Goal: Information Seeking & Learning: Learn about a topic

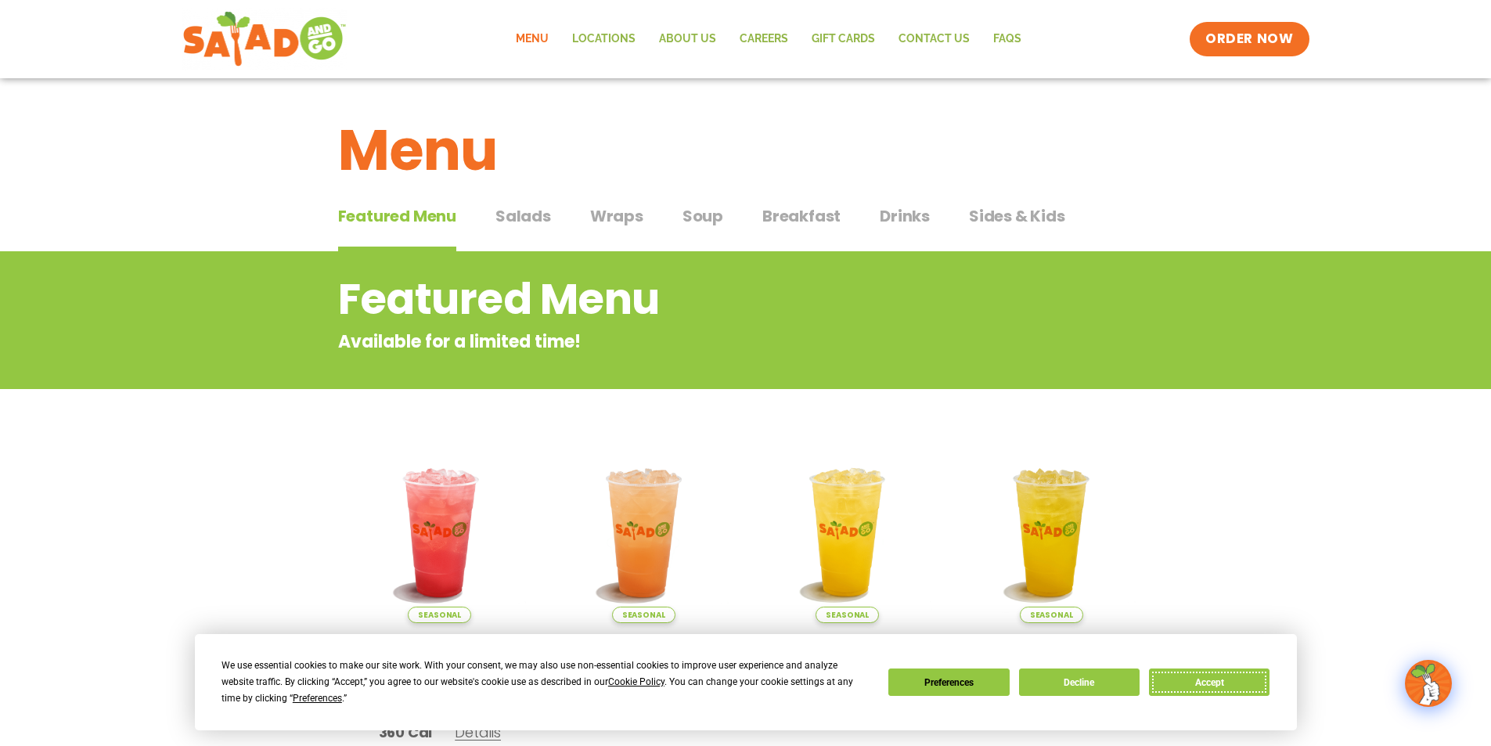
click at [1199, 675] on button "Accept" at bounding box center [1209, 682] width 121 height 27
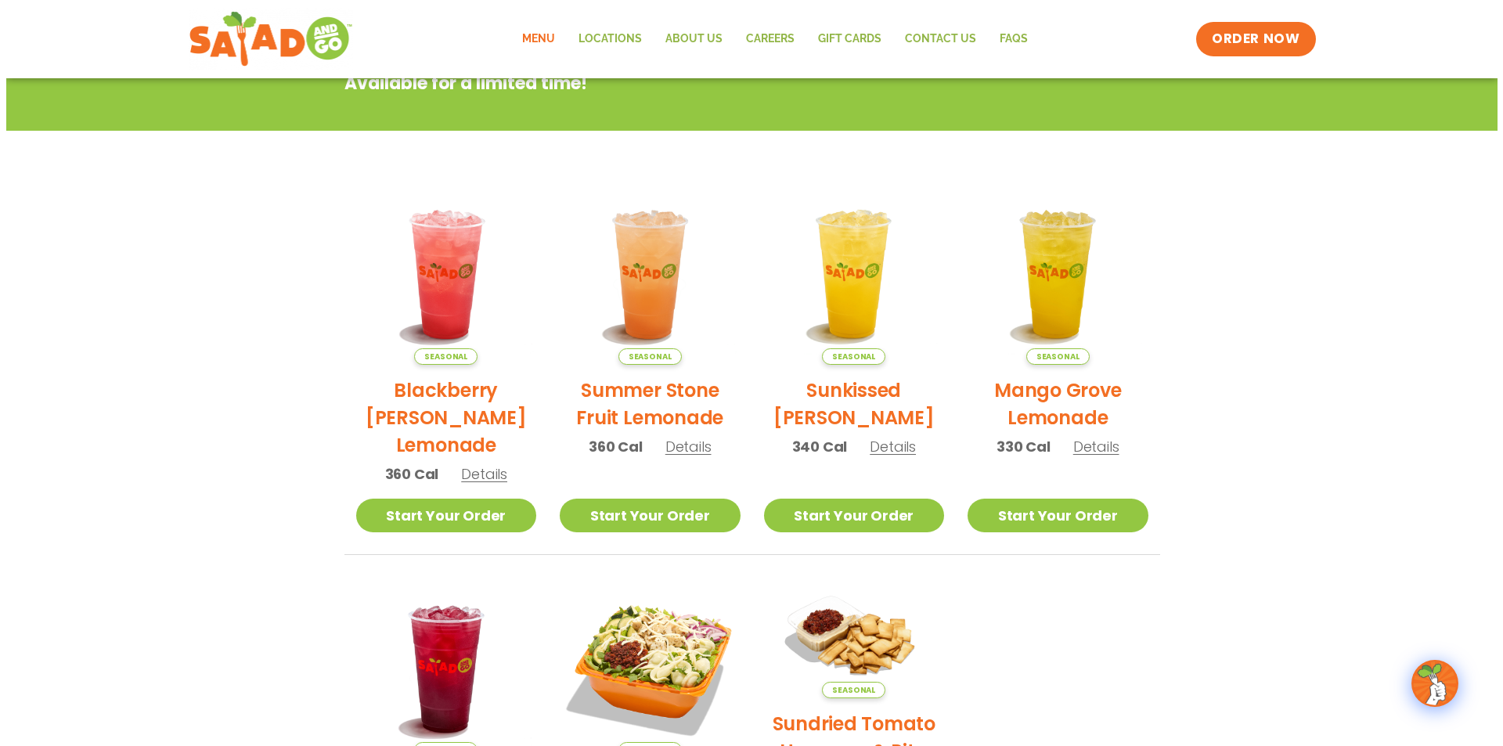
scroll to position [571, 0]
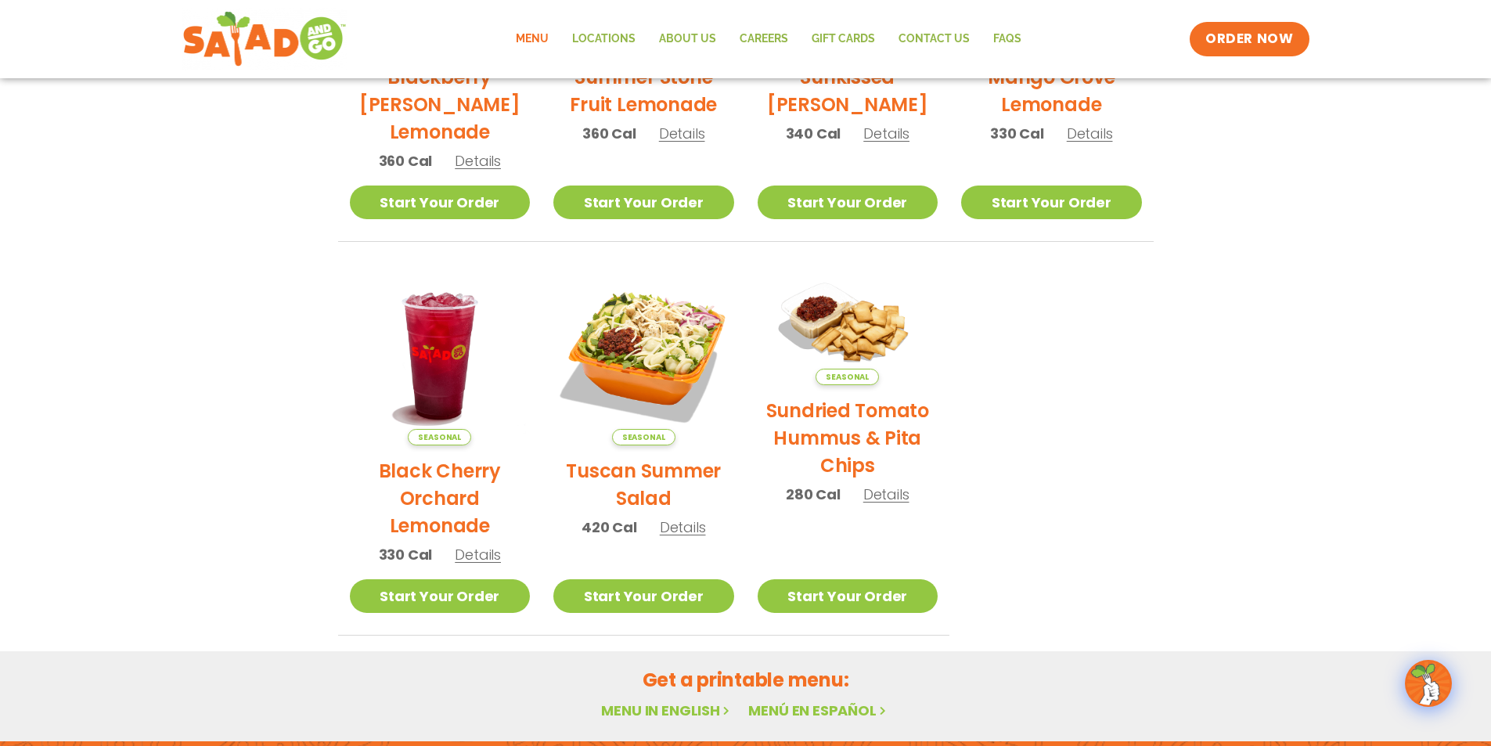
click at [640, 471] on h2 "Tuscan Summer Salad" at bounding box center [643, 484] width 181 height 55
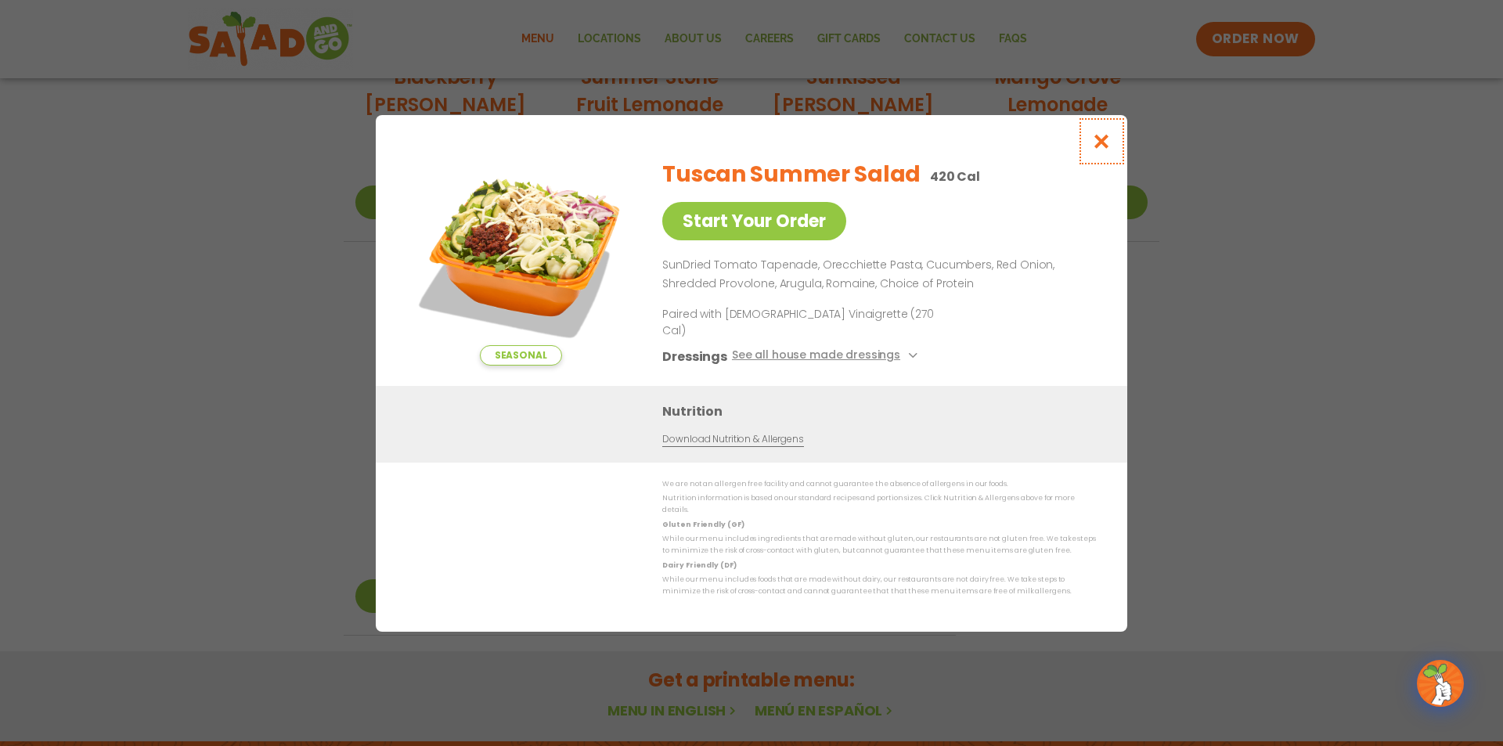
click at [1107, 150] on icon "Close modal" at bounding box center [1102, 141] width 20 height 16
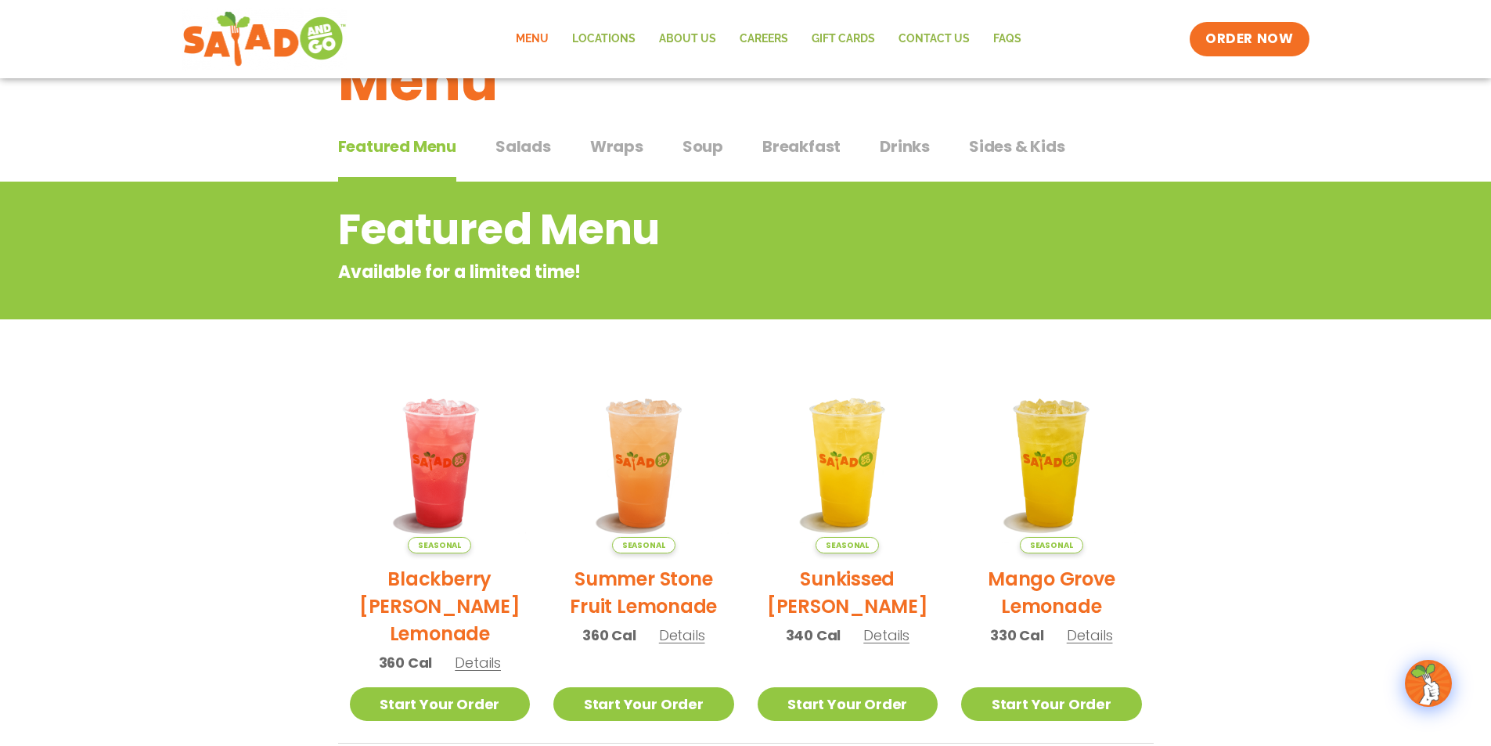
scroll to position [0, 0]
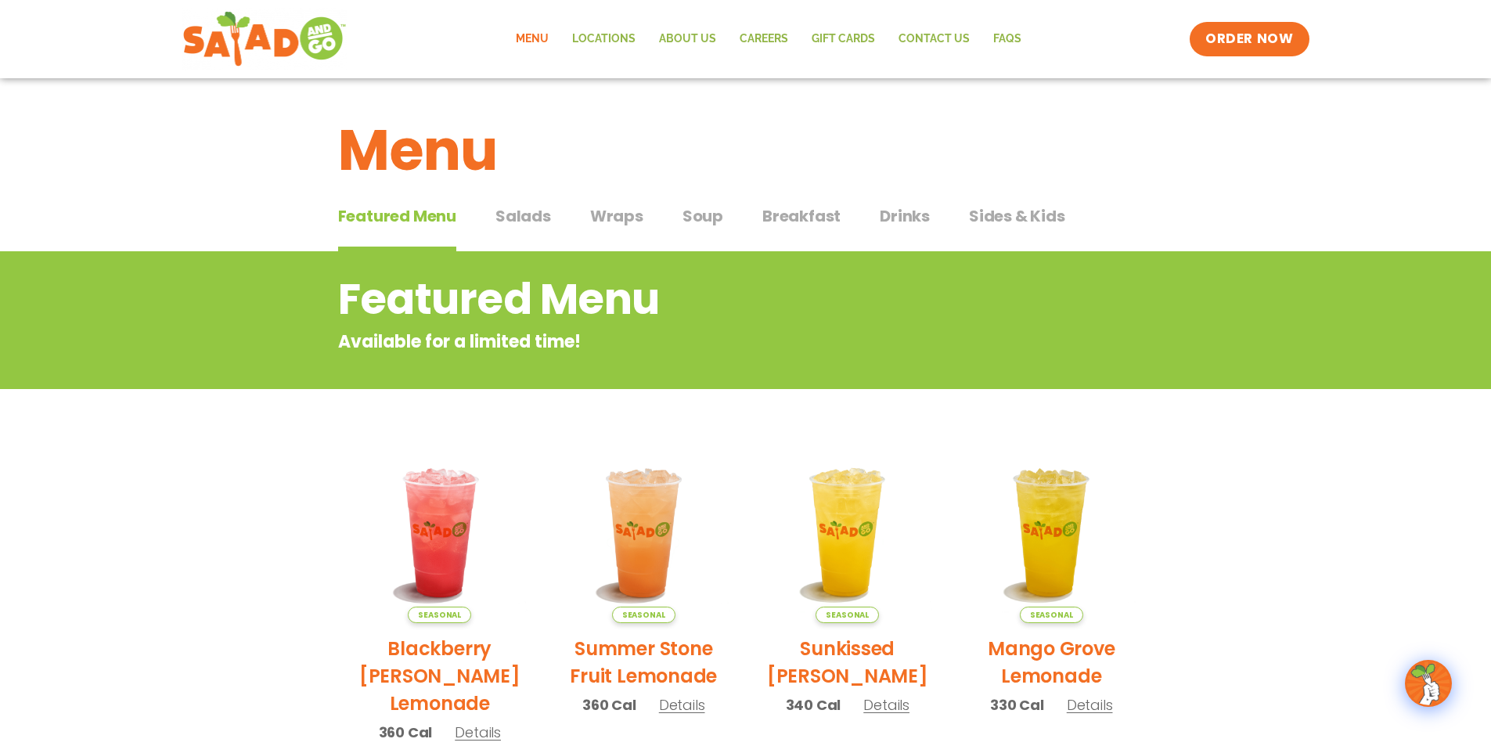
click at [607, 217] on span "Wraps" at bounding box center [616, 215] width 53 height 23
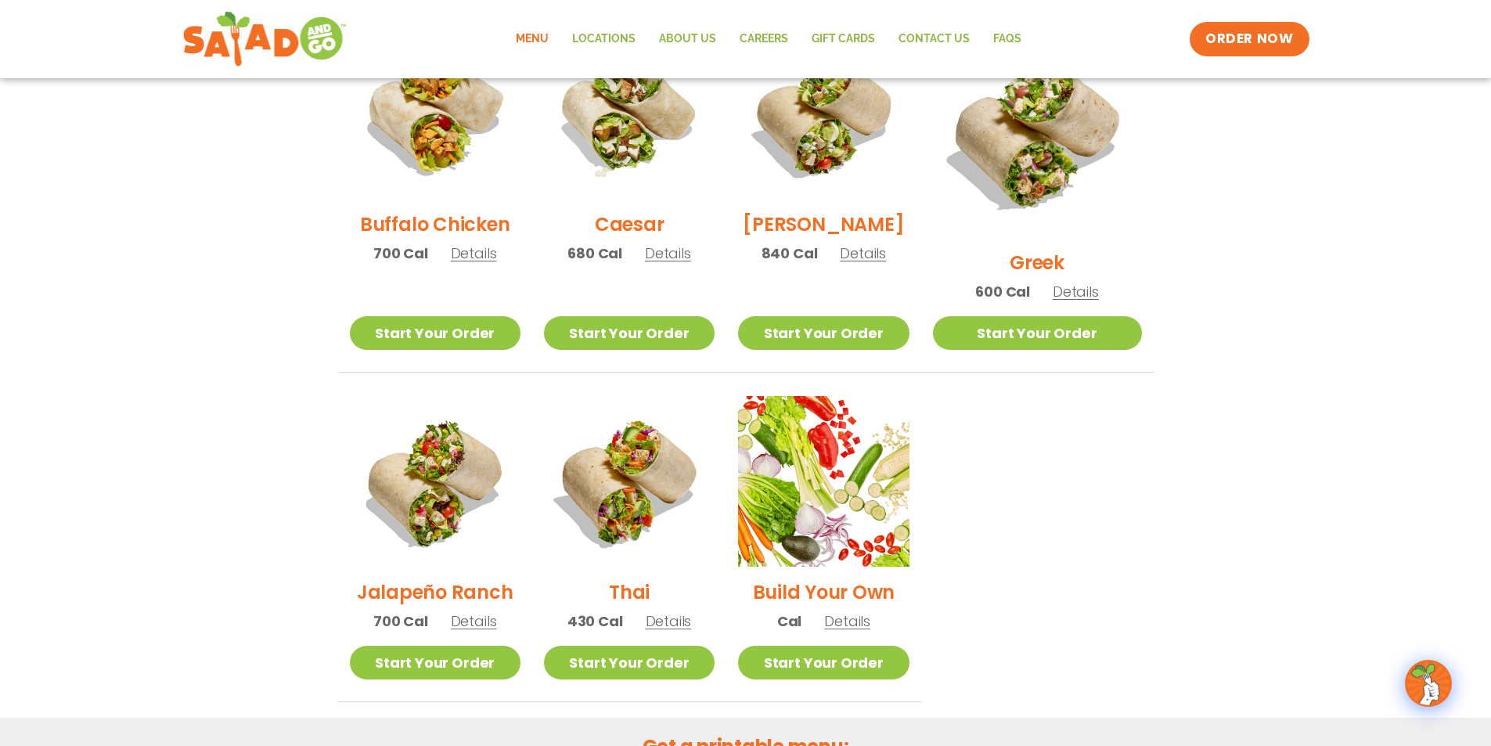
scroll to position [861, 0]
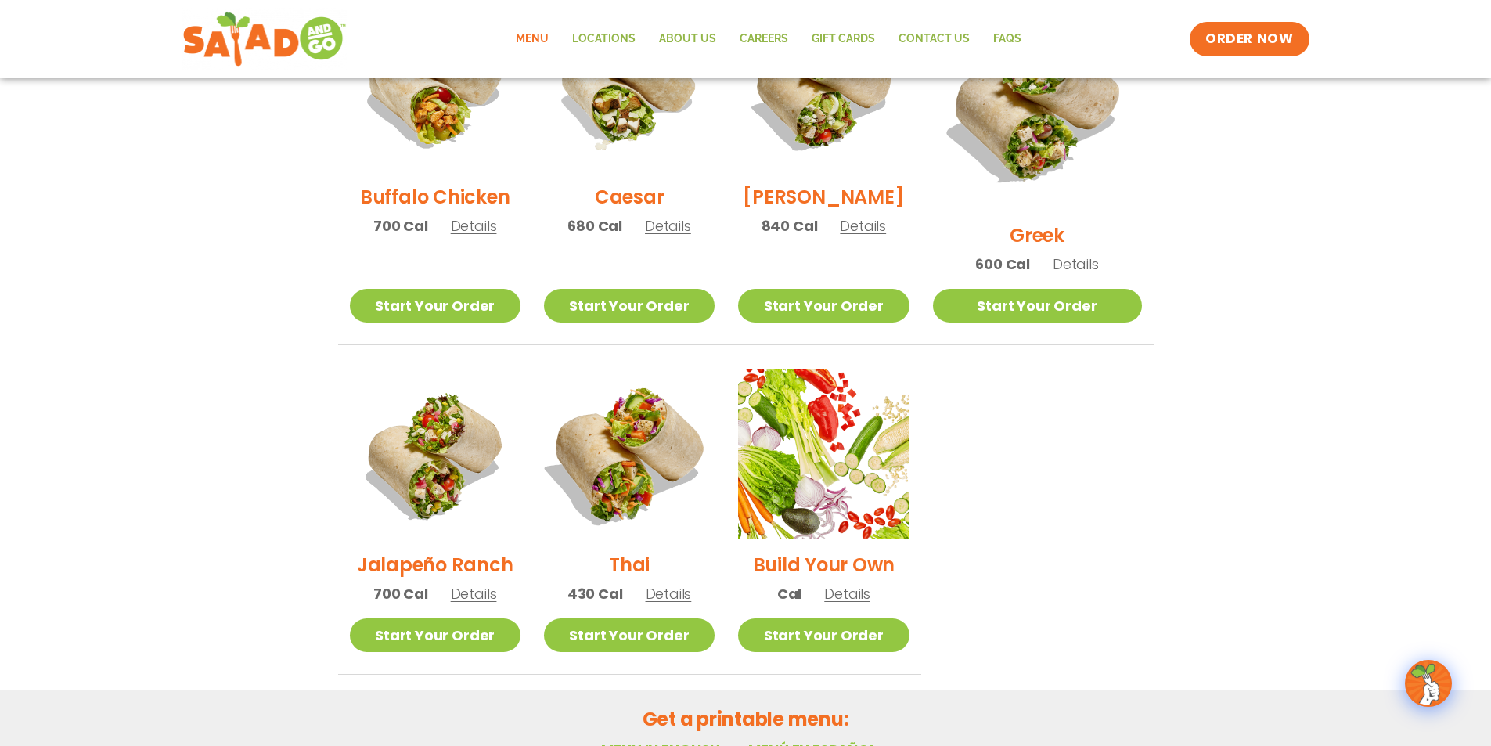
click at [638, 428] on img at bounding box center [629, 454] width 200 height 200
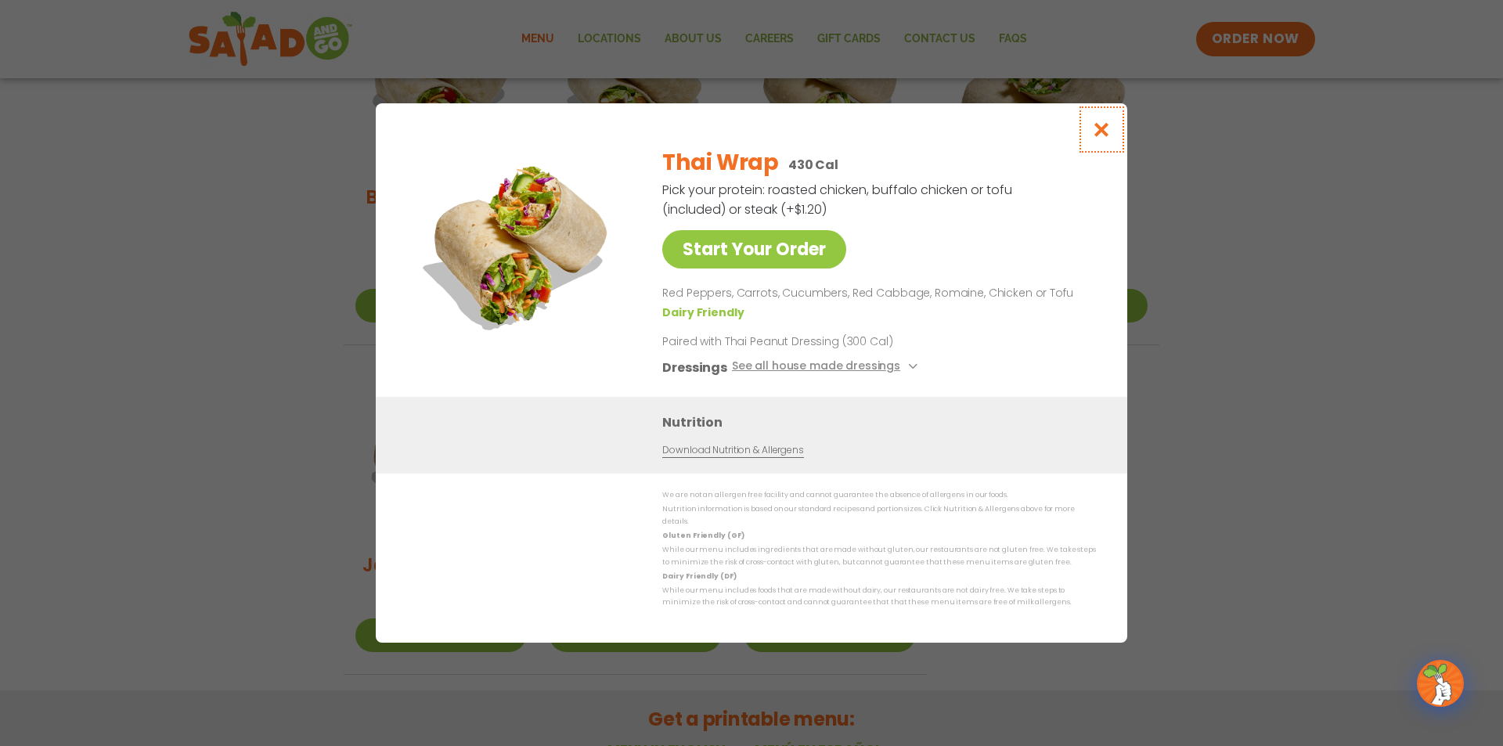
click at [1104, 132] on icon "Close modal" at bounding box center [1102, 129] width 20 height 16
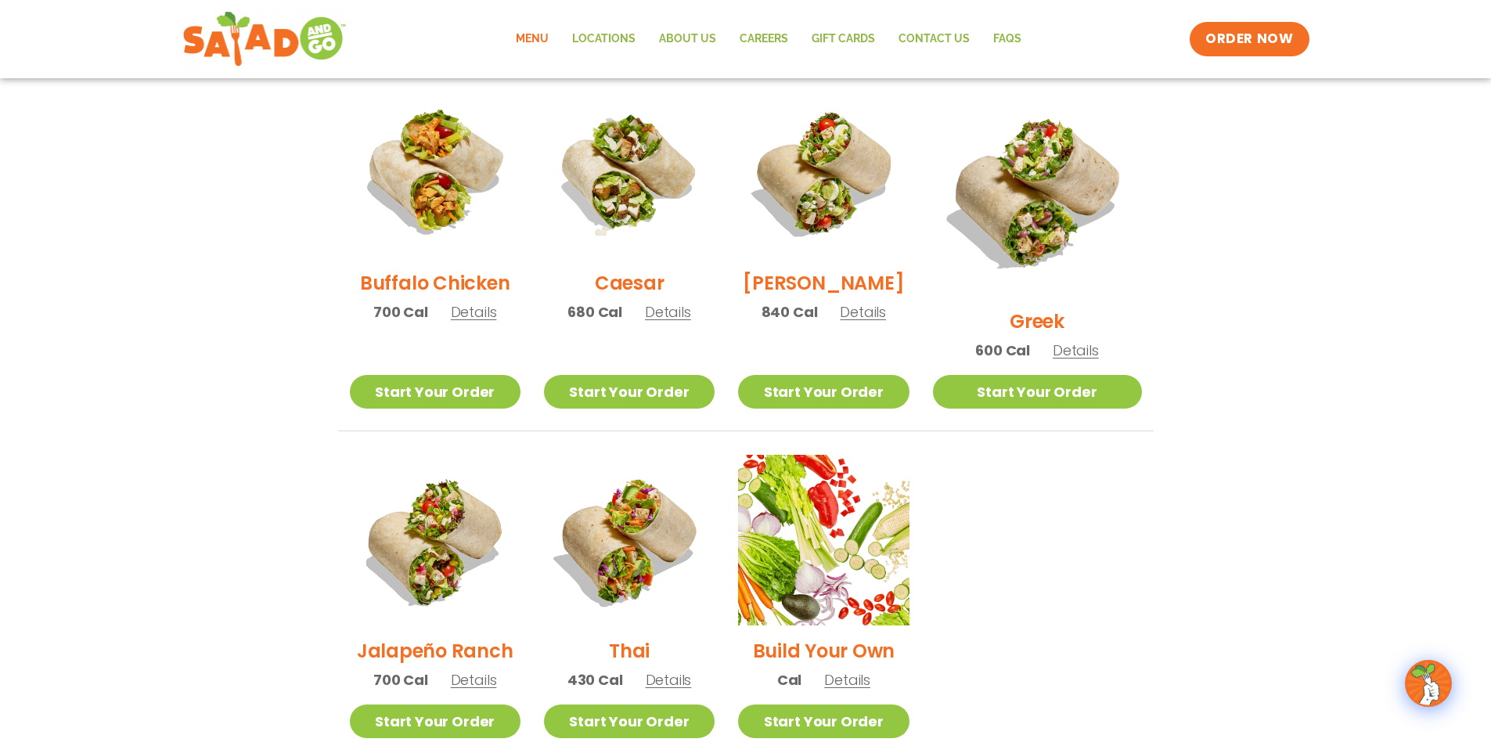
scroll to position [770, 0]
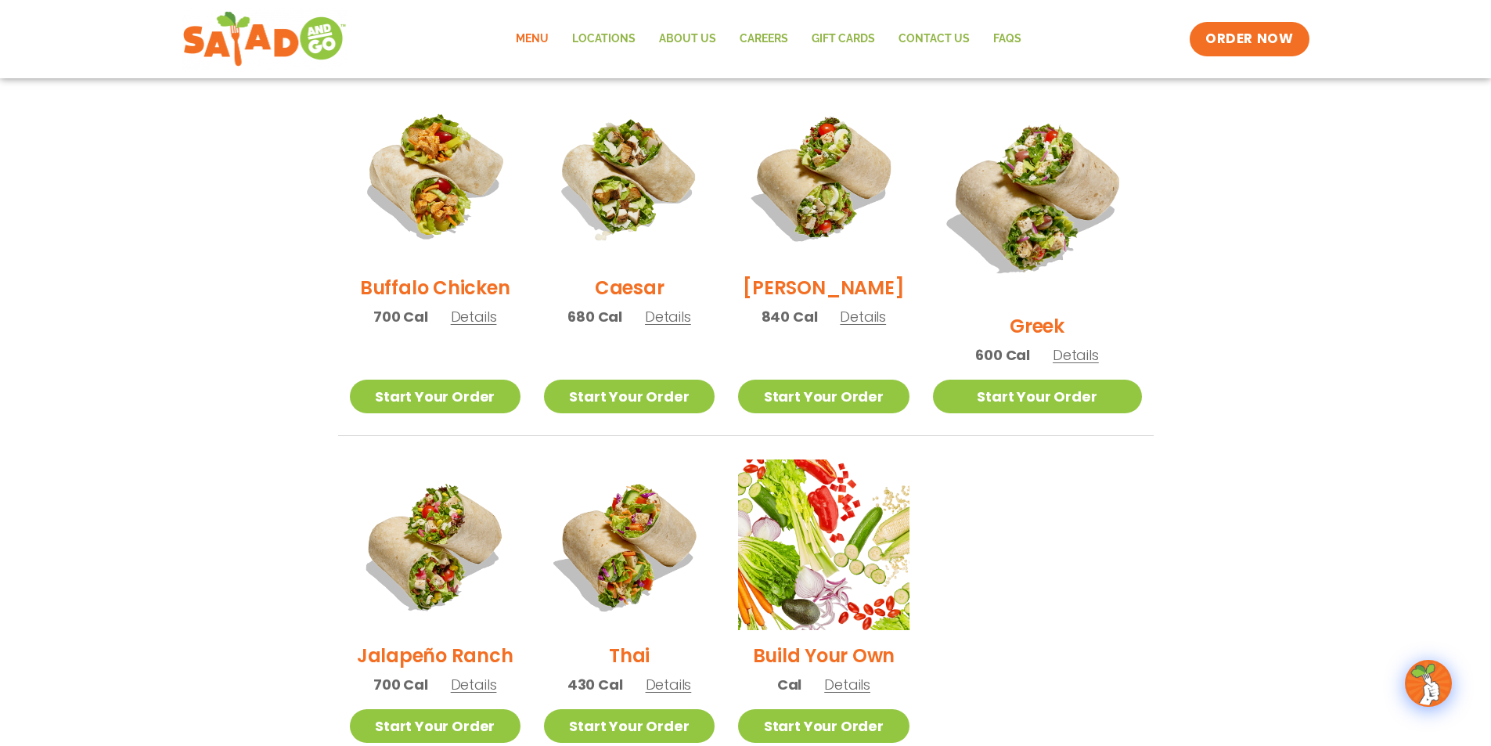
click at [850, 297] on h2 "[PERSON_NAME]" at bounding box center [823, 287] width 161 height 27
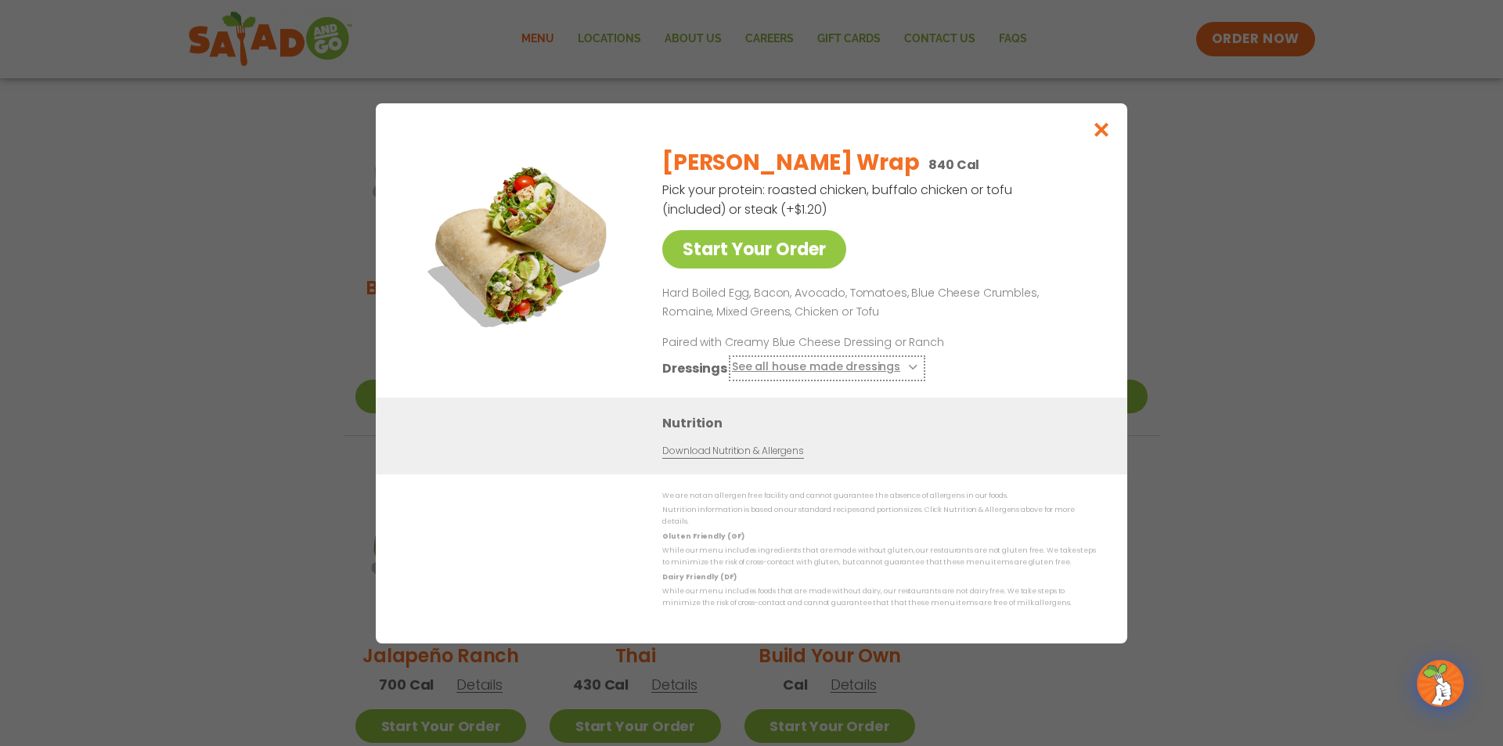
click at [908, 369] on icon at bounding box center [911, 367] width 6 height 6
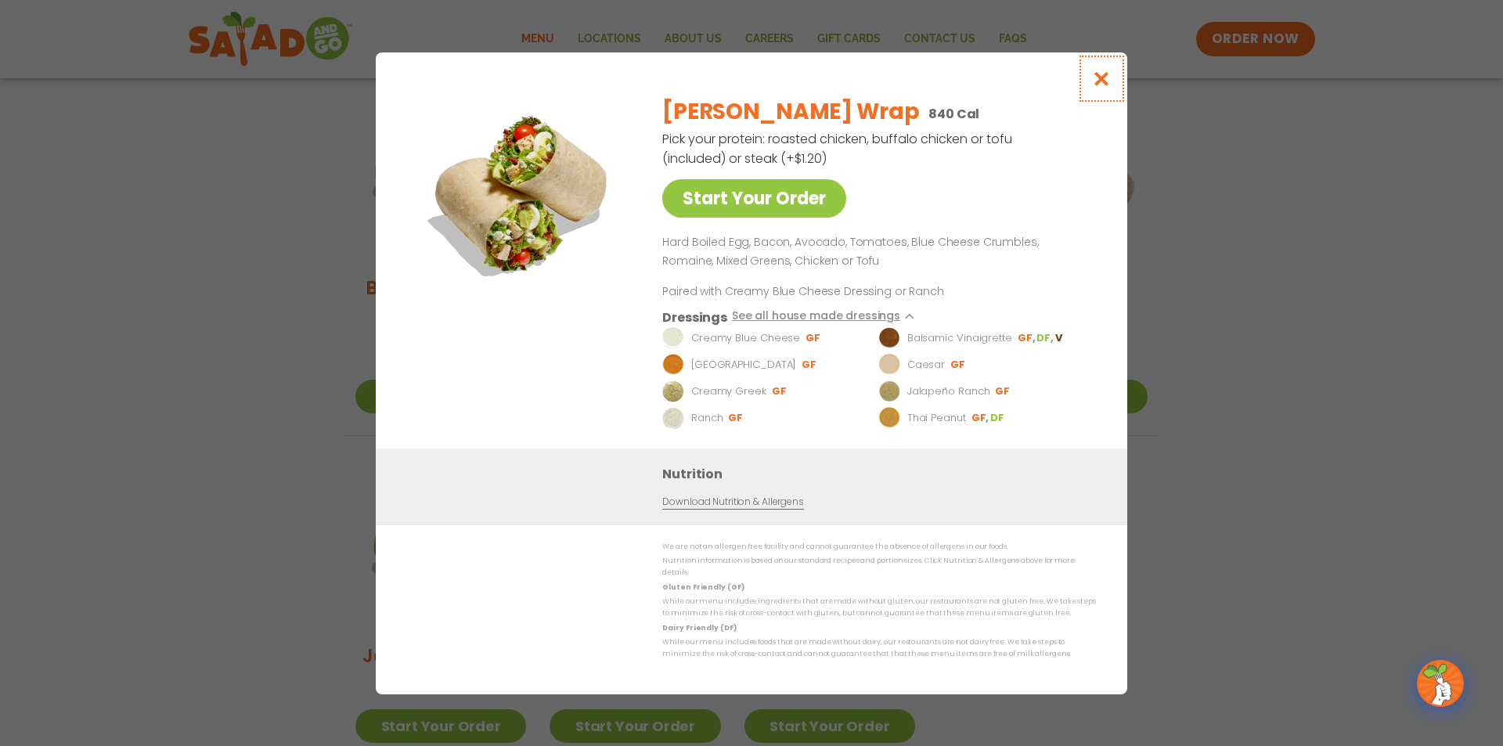
drag, startPoint x: 1095, startPoint y: 81, endPoint x: 1108, endPoint y: 95, distance: 18.3
click at [1097, 84] on icon "Close modal" at bounding box center [1102, 78] width 20 height 16
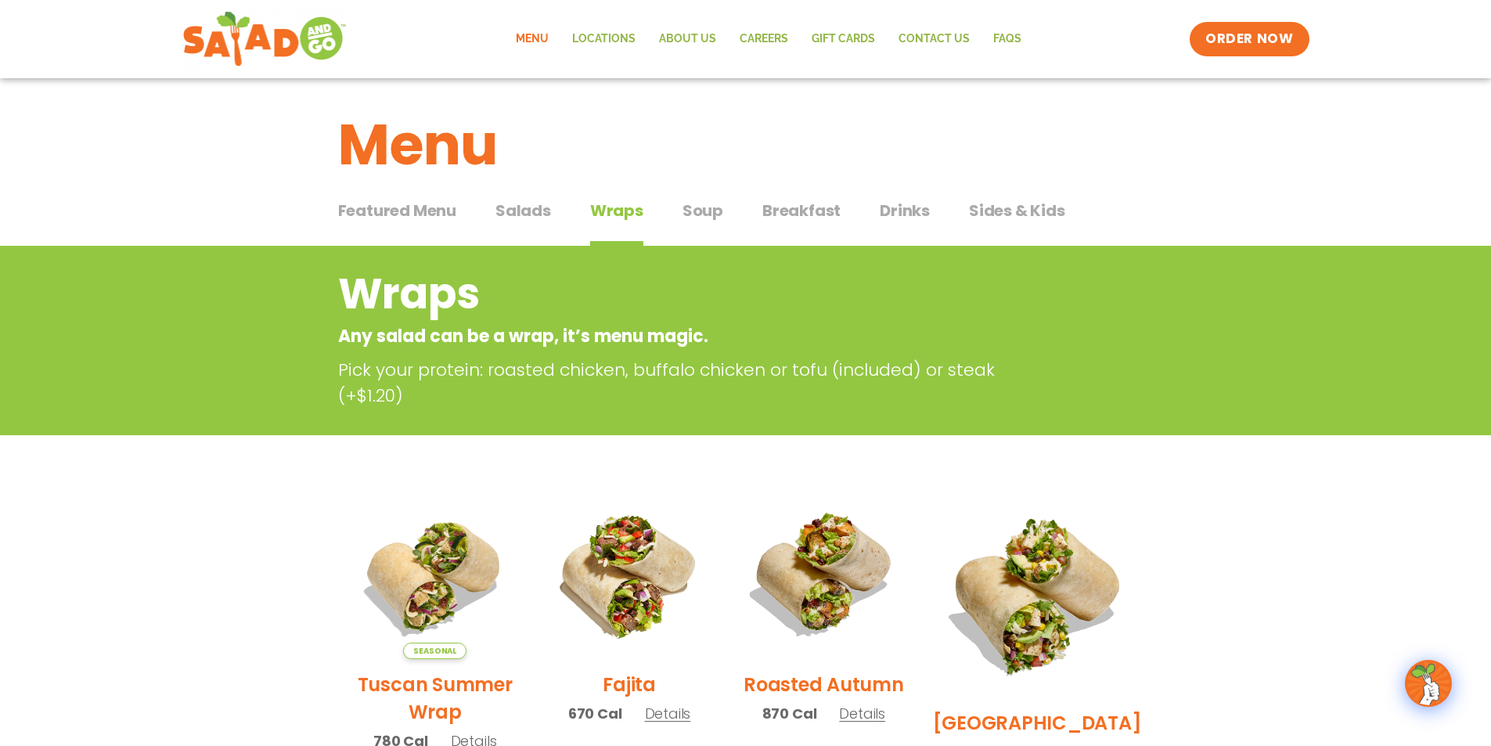
scroll to position [0, 0]
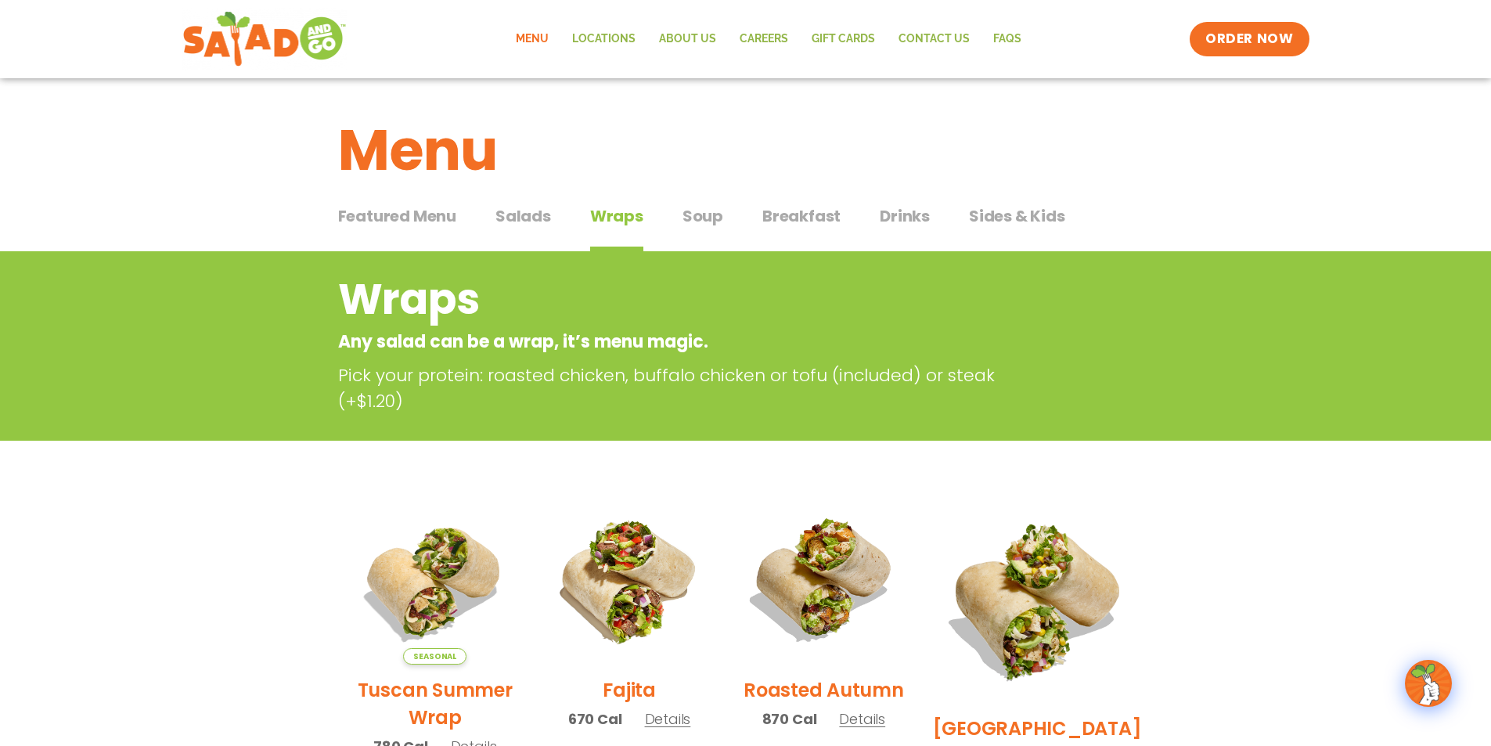
click at [522, 214] on span "Salads" at bounding box center [524, 215] width 56 height 23
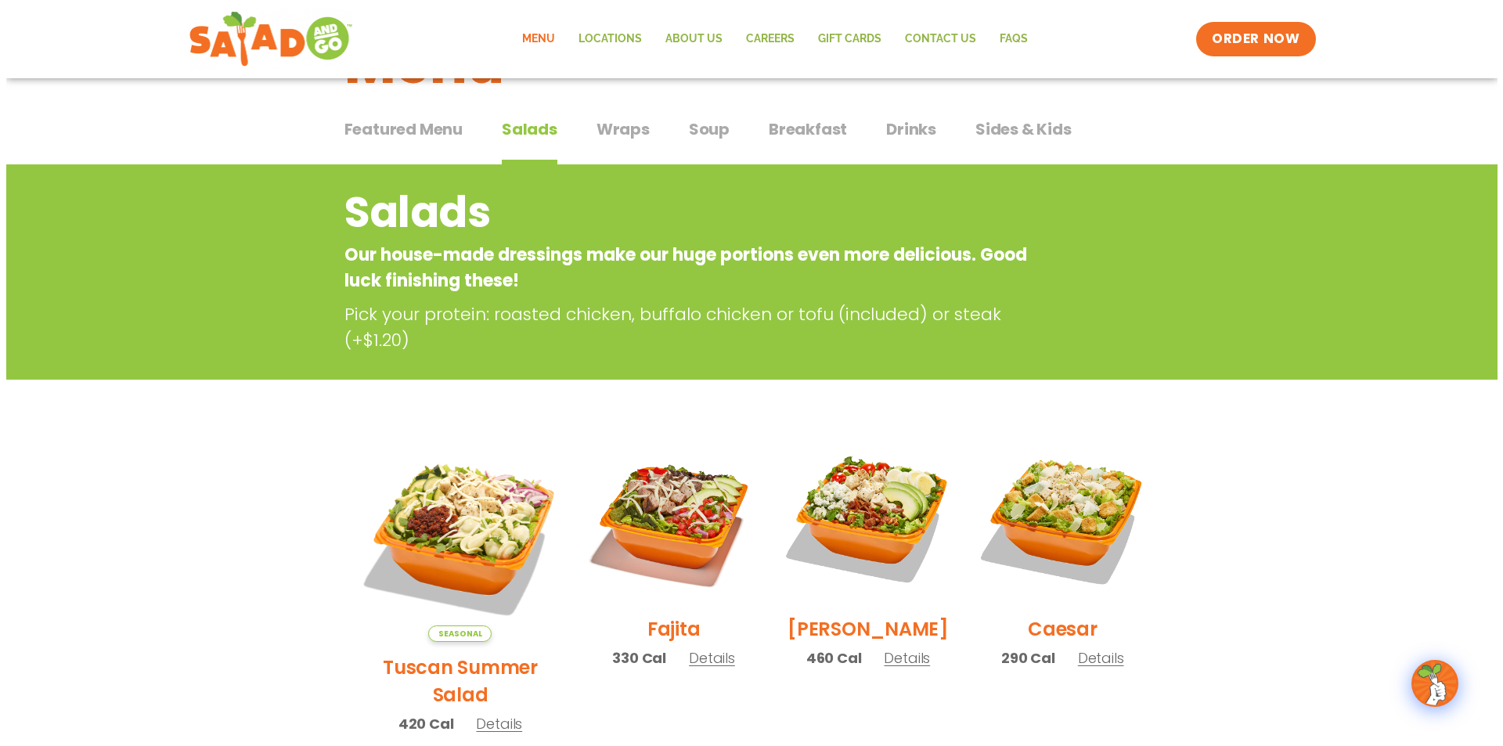
scroll to position [235, 0]
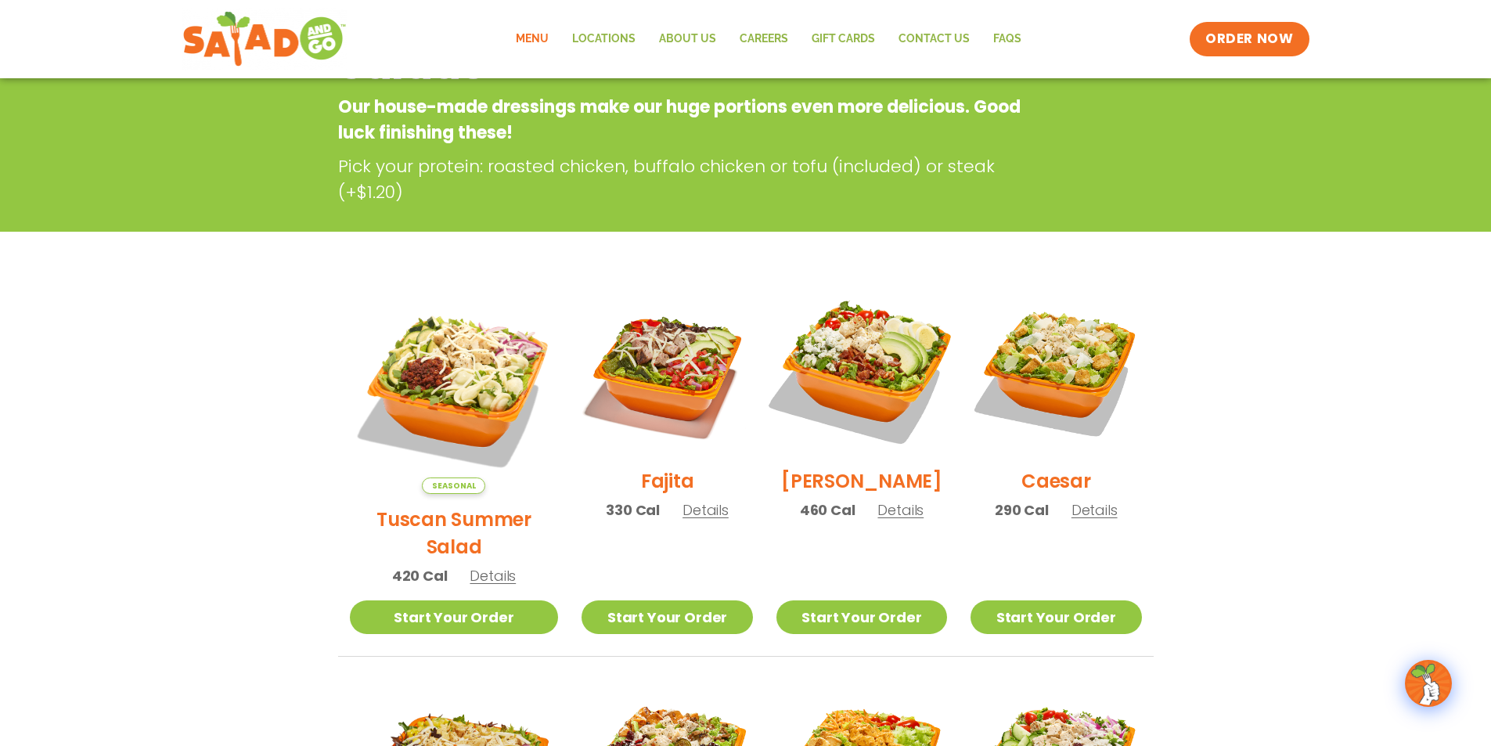
click at [842, 375] on img at bounding box center [862, 370] width 200 height 200
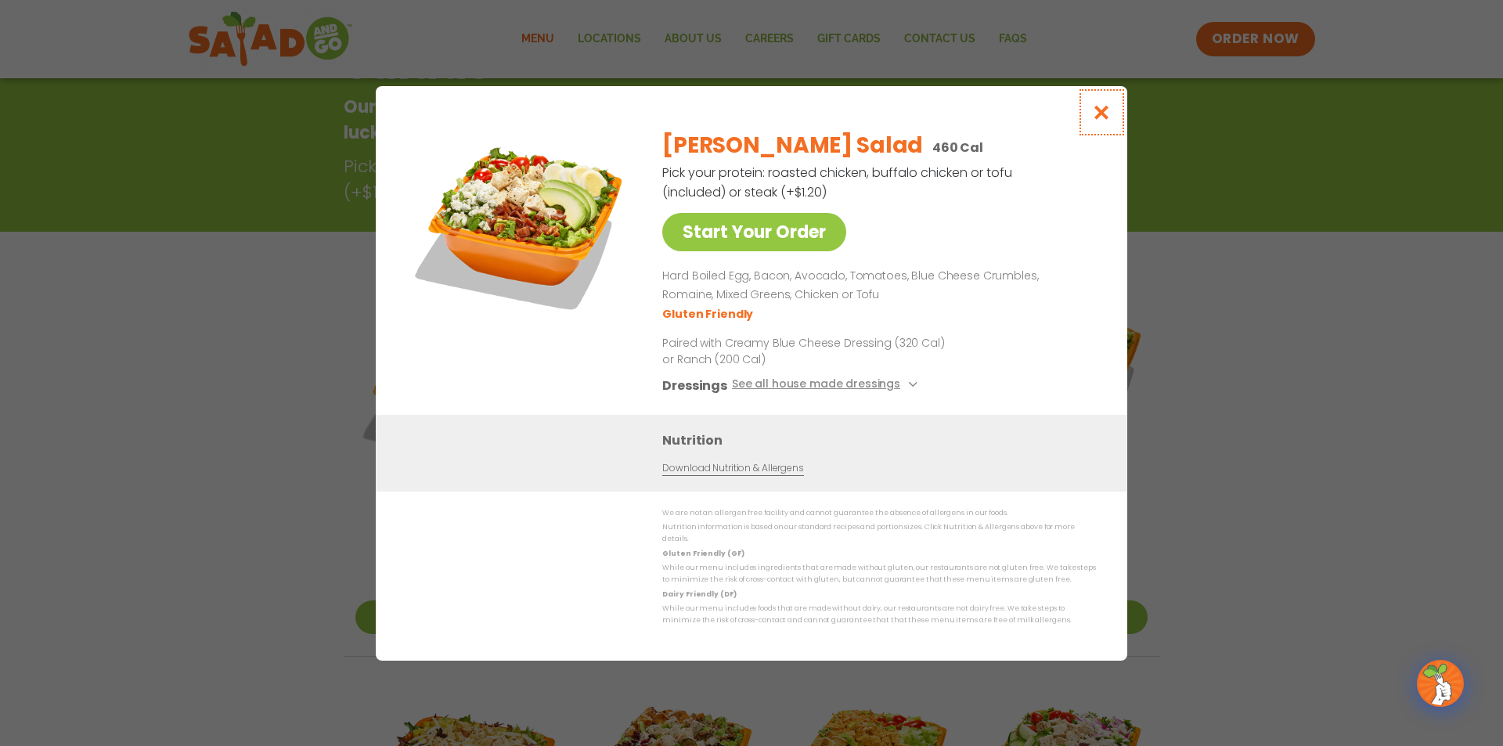
click at [1101, 114] on icon "Close modal" at bounding box center [1102, 112] width 20 height 16
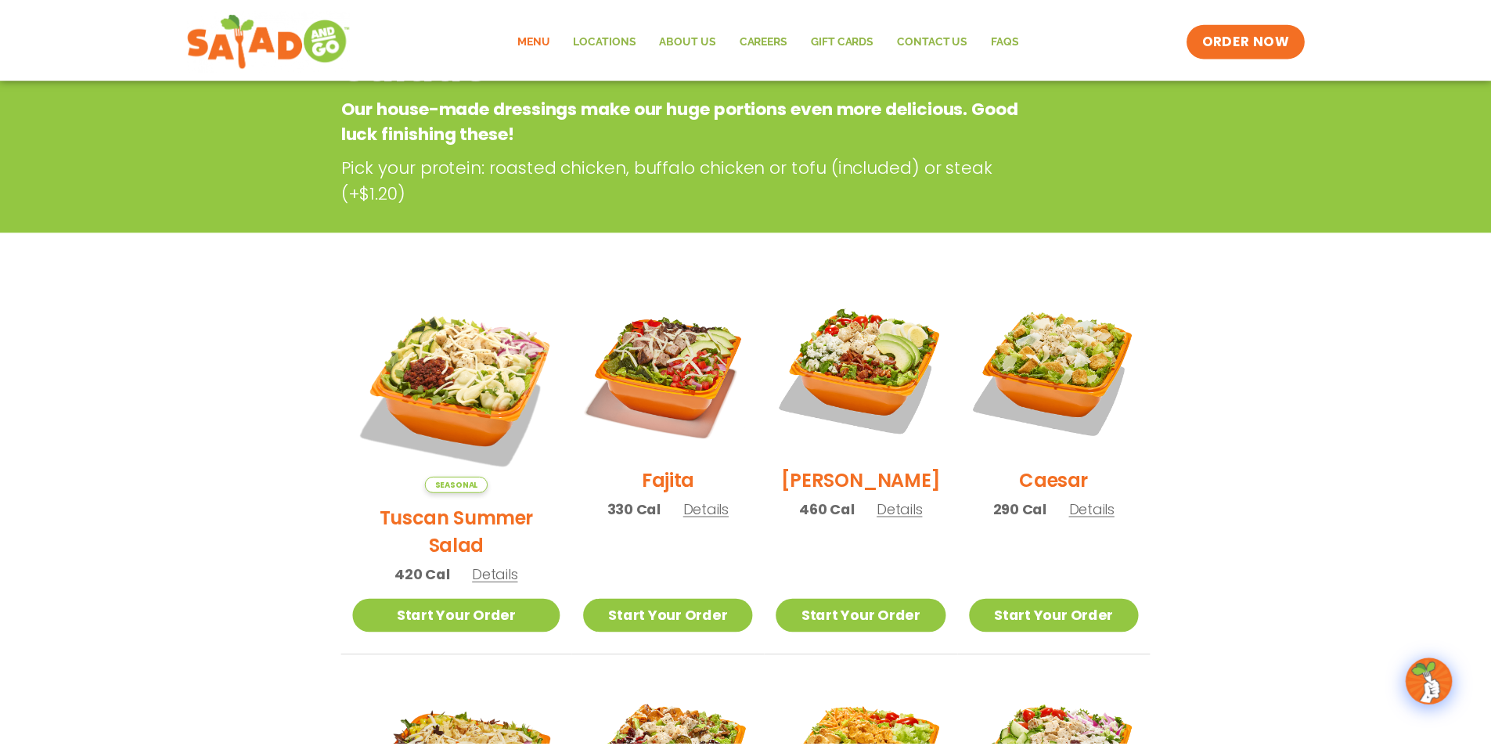
scroll to position [251, 0]
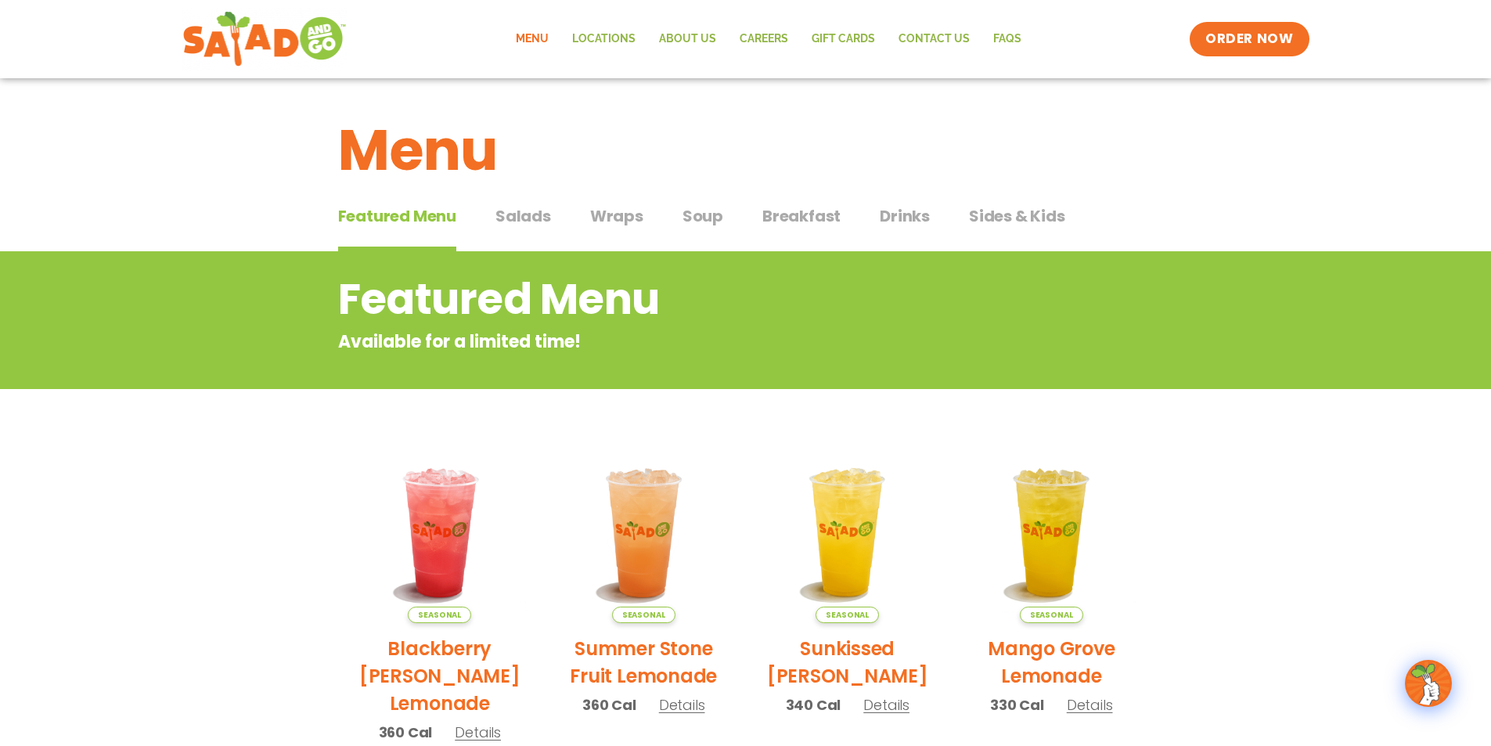
click at [535, 216] on span "Salads" at bounding box center [524, 215] width 56 height 23
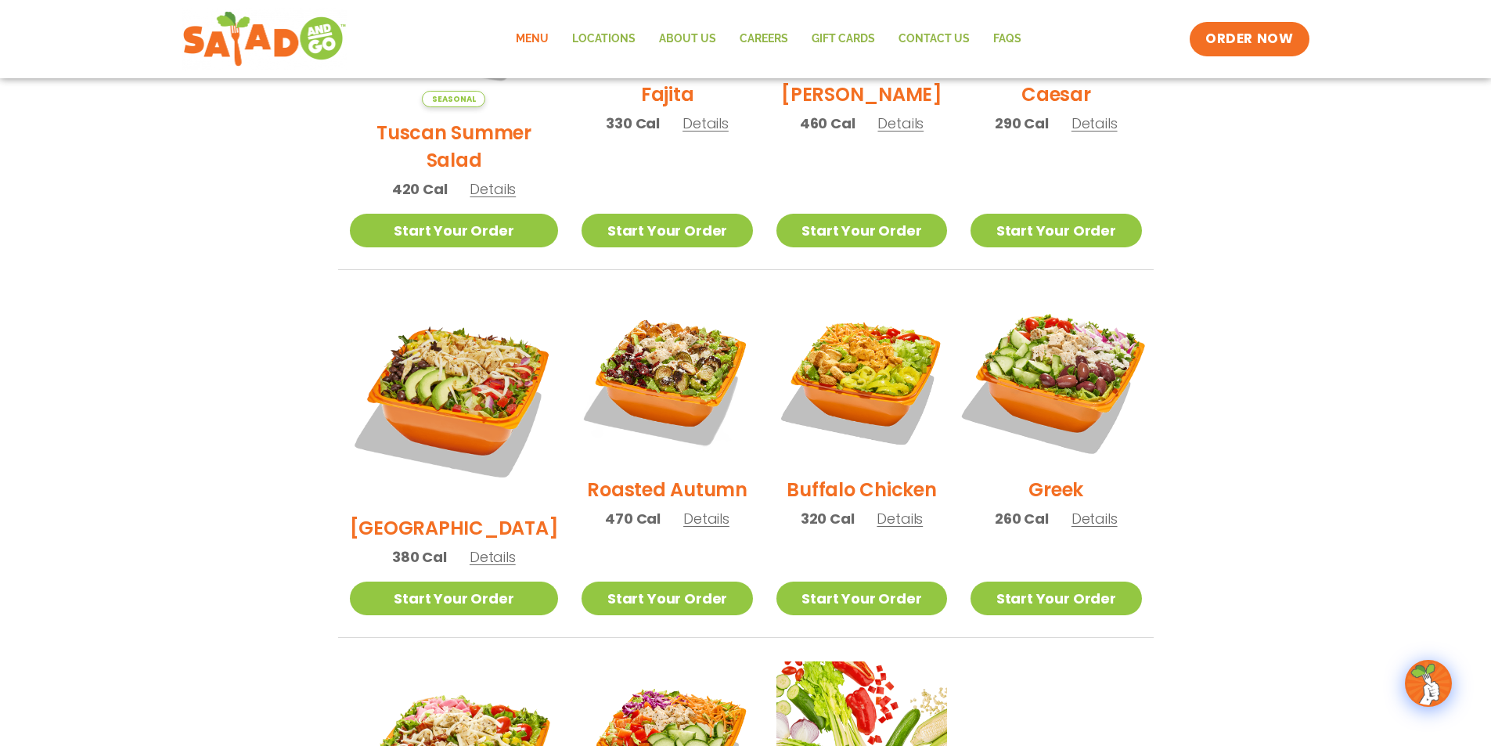
scroll to position [626, 0]
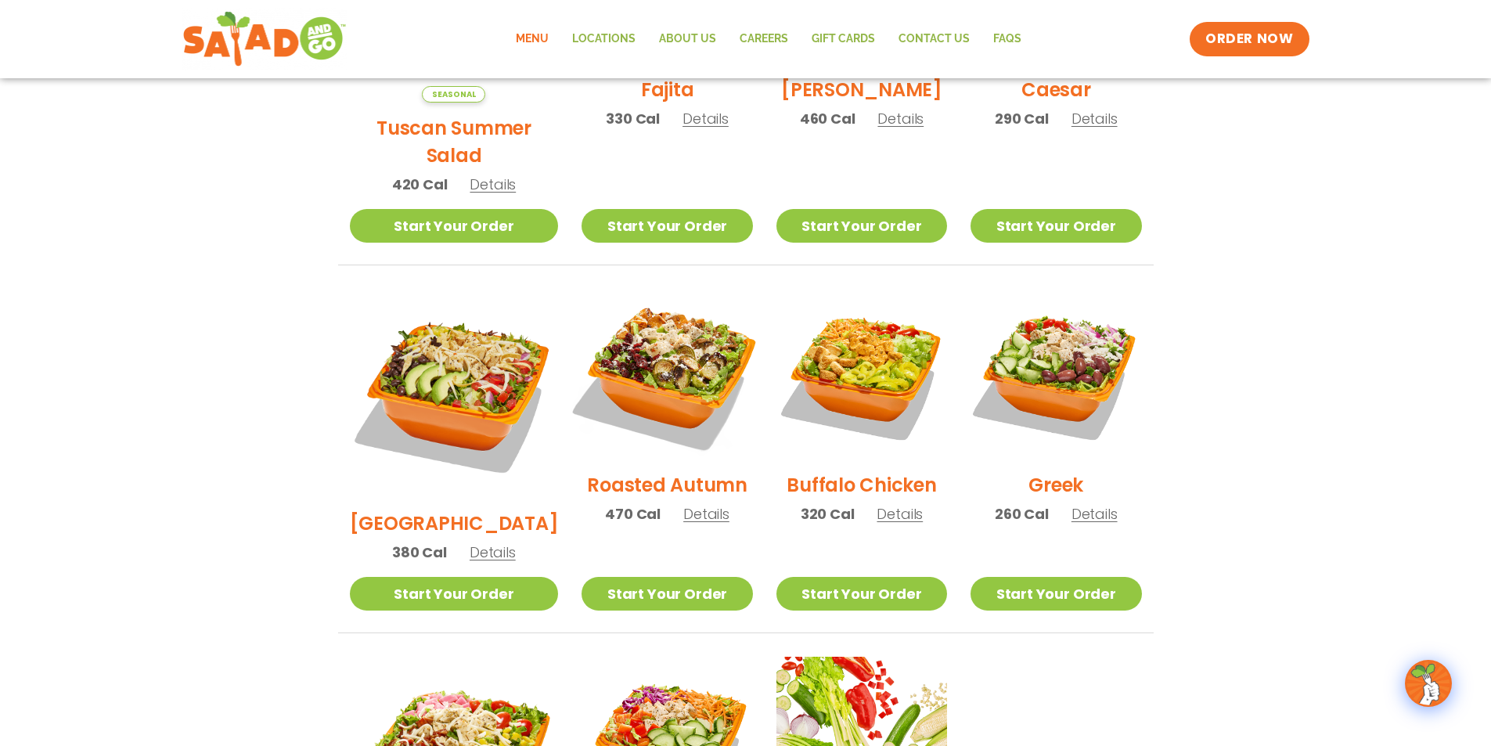
click at [677, 362] on img at bounding box center [667, 374] width 200 height 200
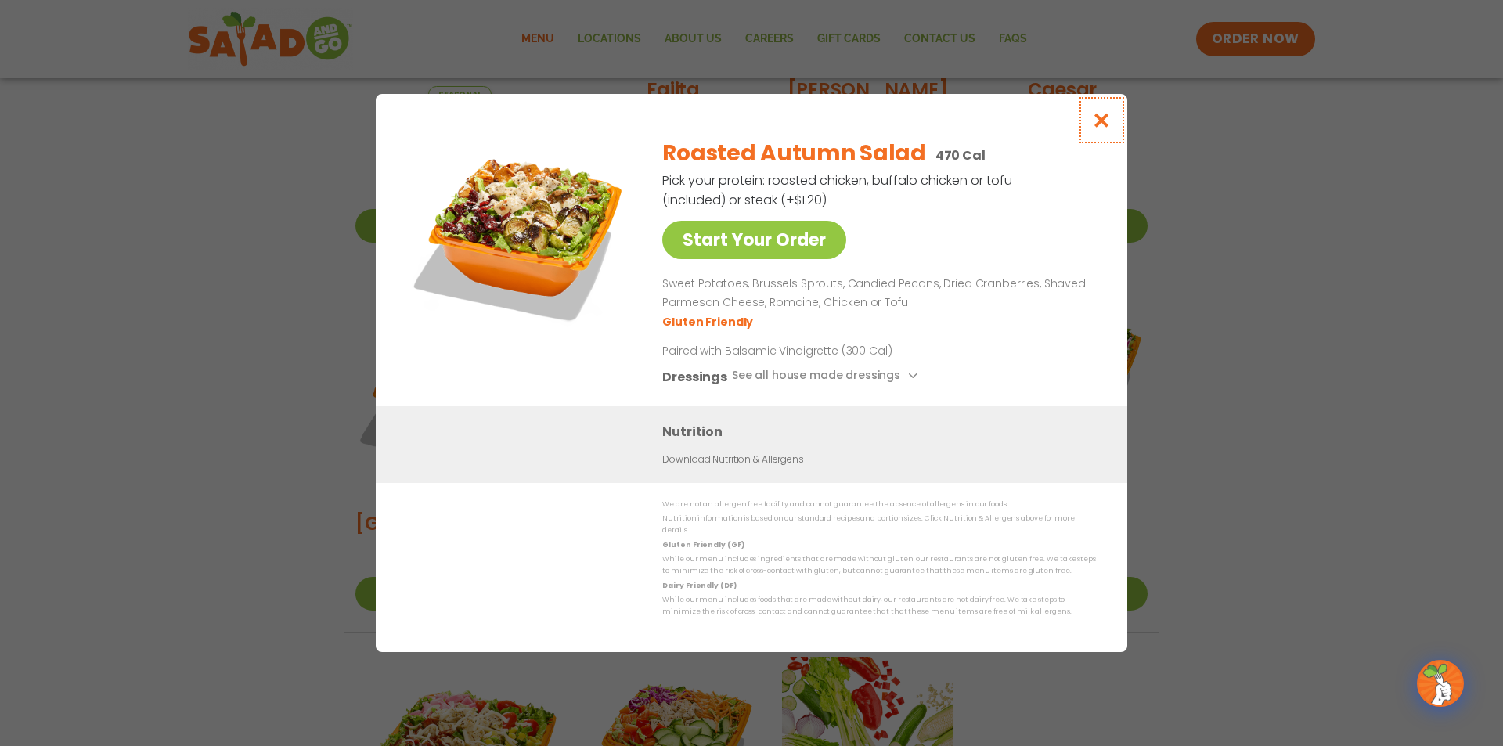
click at [1098, 125] on icon "Close modal" at bounding box center [1102, 120] width 20 height 16
